Goal: Task Accomplishment & Management: Use online tool/utility

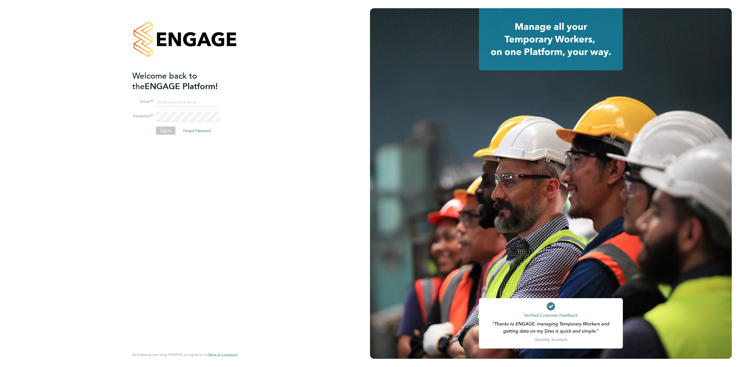
type input "executive@planetcaval.com"
click at [163, 133] on button "Sign In" at bounding box center [166, 130] width 20 height 8
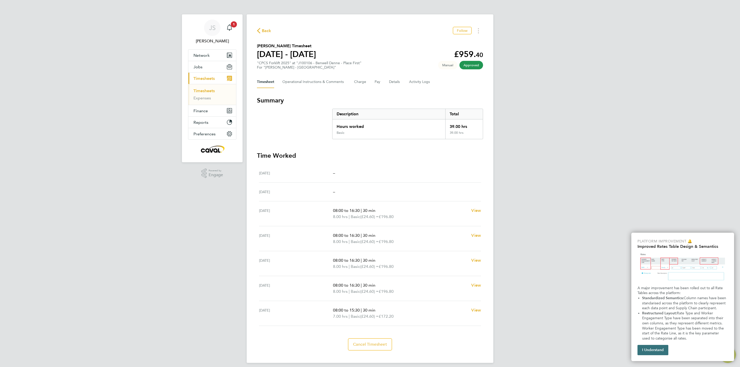
click at [657, 350] on button "I Understand" at bounding box center [652, 350] width 31 height 10
